Goal: Task Accomplishment & Management: Manage account settings

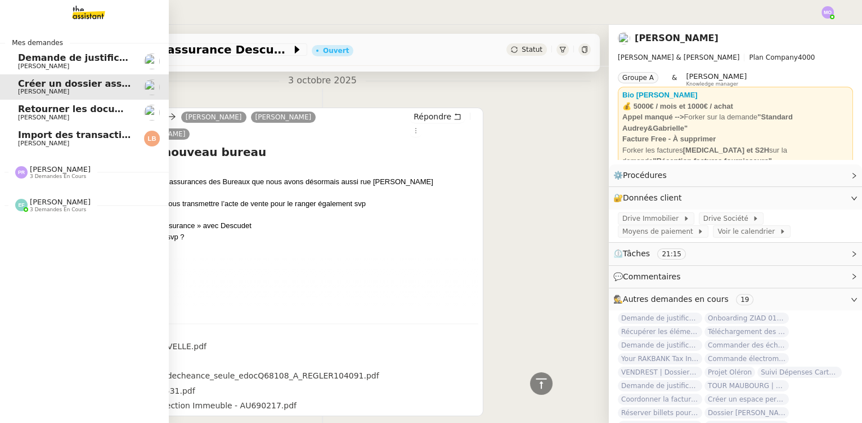
click at [57, 141] on span "[PERSON_NAME]" at bounding box center [43, 143] width 51 height 7
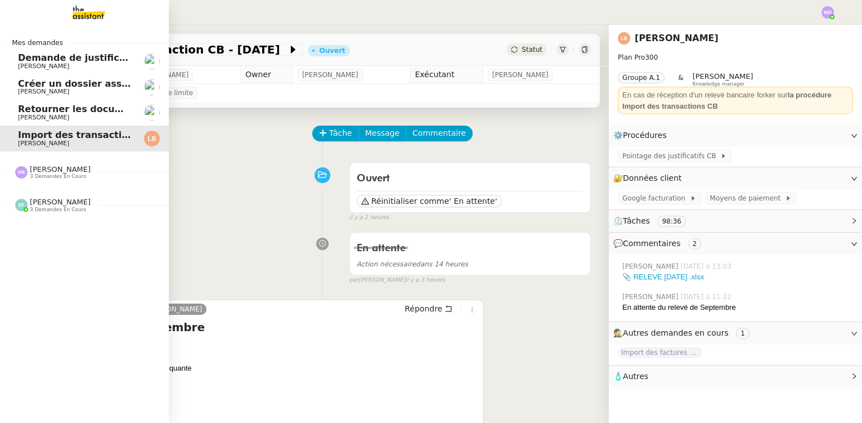
click at [71, 113] on span "Retourner les documents pour ouverture de compte" at bounding box center [150, 109] width 264 height 11
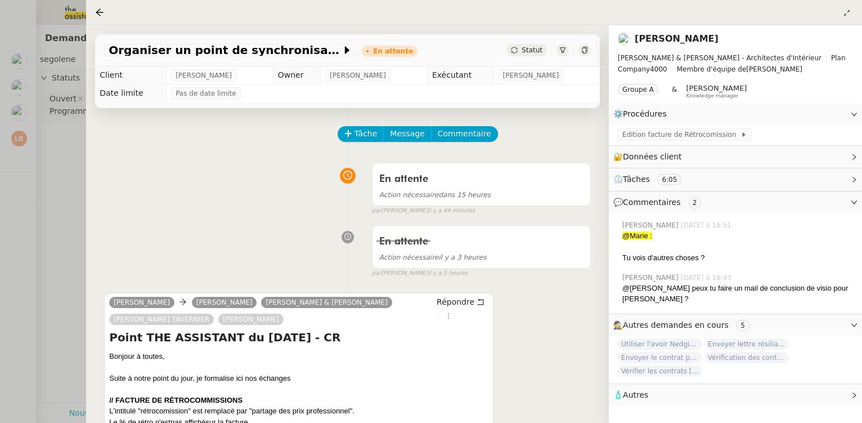
scroll to position [166, 0]
